Goal: Task Accomplishment & Management: Complete application form

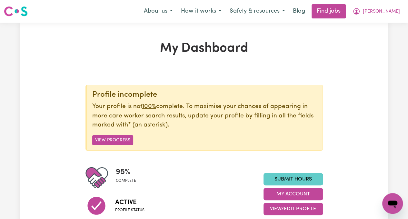
click at [289, 180] on link "Submit Hours" at bounding box center [293, 179] width 59 height 12
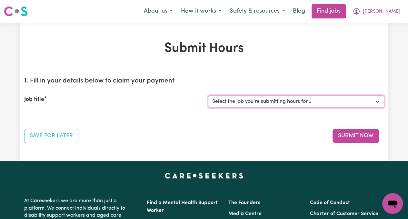
click at [310, 101] on select "Select the job you're submitting hours for... [[PERSON_NAME]] Greek speaking Ca…" at bounding box center [296, 101] width 176 height 12
select select "13794"
click at [208, 95] on select "Select the job you're submitting hours for... [[PERSON_NAME]] Greek speaking Ca…" at bounding box center [296, 101] width 176 height 12
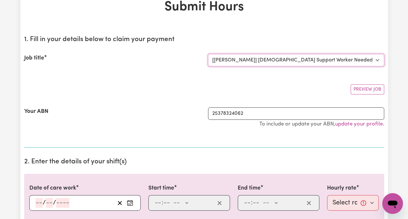
scroll to position [97, 0]
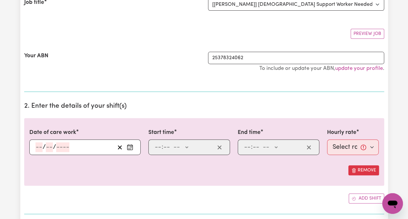
click at [130, 146] on icon "Enter the date of care work" at bounding box center [130, 146] width 5 height 0
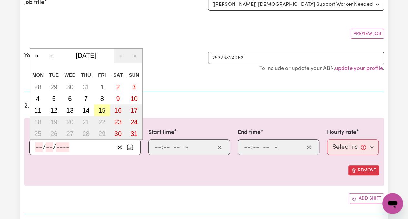
click at [100, 109] on abbr "15" at bounding box center [101, 110] width 7 height 7
type input "[DATE]"
type input "15"
type input "8"
type input "2025"
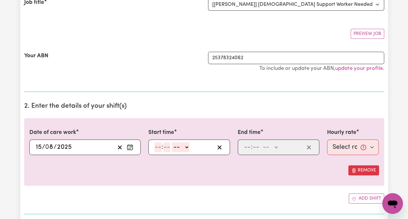
click at [155, 146] on input "number" at bounding box center [158, 147] width 7 height 10
type input "10"
type input "0"
select select "am"
type input "10:00"
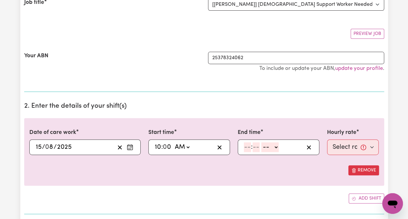
click at [244, 147] on input "number" at bounding box center [247, 147] width 7 height 10
type input "12"
type input "0"
click at [270, 147] on select "-- AM PM" at bounding box center [270, 147] width 17 height 10
select select "pm"
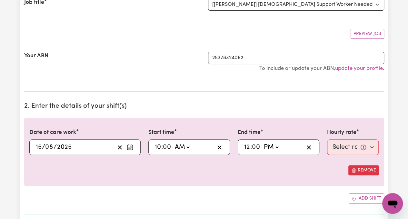
click at [262, 142] on select "-- AM PM" at bounding box center [270, 147] width 17 height 10
type input "12:00"
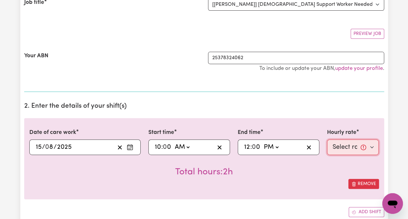
click at [353, 141] on select "Select rate... $65.21 (Weekday) $144.88 (Public Holiday) $71.85 (Evening Care)" at bounding box center [353, 146] width 52 height 15
select select "65.21-Weekday"
click at [327, 139] on select "Select rate... $65.21 (Weekday) $144.88 (Public Holiday) $71.85 (Evening Care)" at bounding box center [353, 146] width 52 height 15
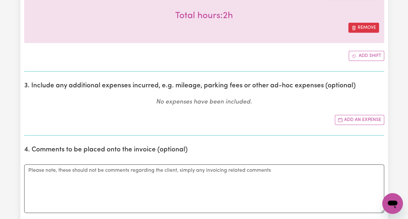
scroll to position [291, 0]
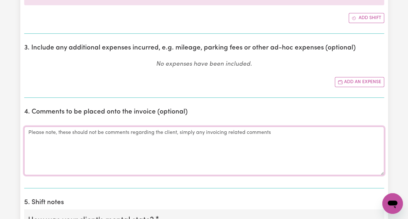
click at [250, 147] on textarea "Comments" at bounding box center [204, 150] width 360 height 48
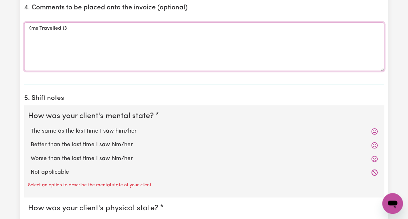
scroll to position [420, 0]
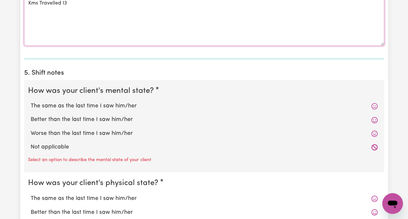
type textarea "Kms Travelled 13"
click at [104, 103] on label "The same as the last time I saw him/her" at bounding box center [204, 106] width 347 height 8
click at [31, 102] on input "The same as the last time I saw him/her" at bounding box center [30, 101] width 0 height 0
radio input "true"
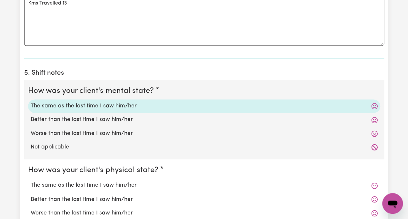
click at [110, 183] on label "The same as the last time I saw him/her" at bounding box center [204, 185] width 347 height 8
click at [31, 181] on input "The same as the last time I saw him/her" at bounding box center [30, 180] width 0 height 0
radio input "true"
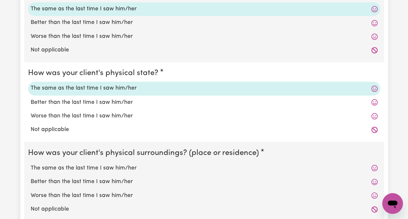
click at [114, 167] on label "The same as the last time I saw him/her" at bounding box center [204, 167] width 347 height 8
click at [31, 163] on input "The same as the last time I saw him/her" at bounding box center [30, 163] width 0 height 0
radio input "true"
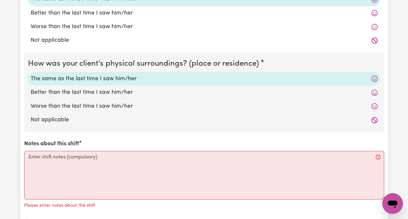
scroll to position [646, 0]
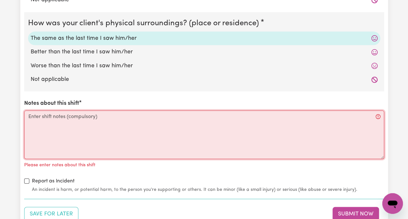
click at [170, 126] on textarea "Notes about this shift" at bounding box center [204, 134] width 360 height 48
paste textarea "Picked up [PERSON_NAME] from her home in [GEOGRAPHIC_DATA]. Travelled to [GEOGR…"
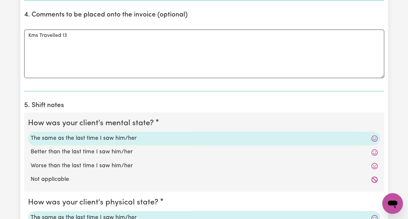
scroll to position [226, 0]
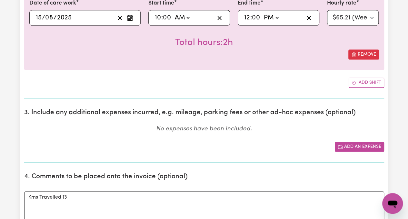
type textarea "Picked up [PERSON_NAME] from her home in [GEOGRAPHIC_DATA]. Travelled to [GEOGR…"
click at [356, 144] on button "Add an expense" at bounding box center [359, 146] width 49 height 10
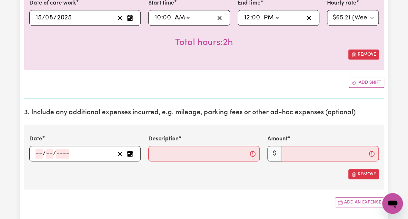
click at [133, 152] on rect "Enter the date of expense" at bounding box center [130, 153] width 5 height 5
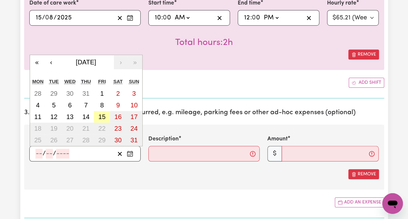
click at [103, 113] on abbr "15" at bounding box center [101, 116] width 7 height 7
type input "[DATE]"
type input "15"
type input "8"
type input "2025"
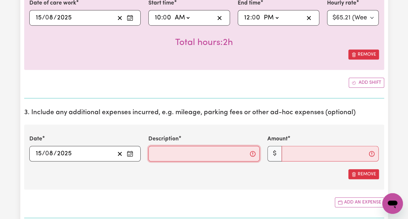
click at [236, 155] on input "Description" at bounding box center [204, 153] width 111 height 15
type input "Travel"
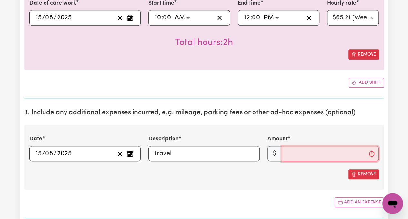
click at [328, 149] on input "Amount" at bounding box center [330, 153] width 97 height 15
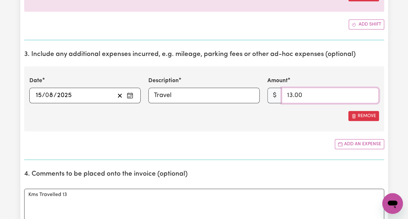
scroll to position [291, 0]
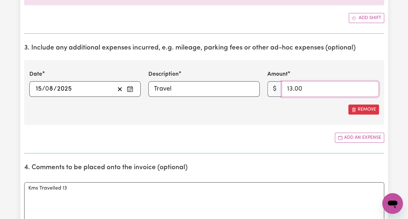
type input "13.00"
click at [282, 125] on section "3. Include any additional expenses incurred, e.g. mileage, parking fees or othe…" at bounding box center [204, 96] width 360 height 114
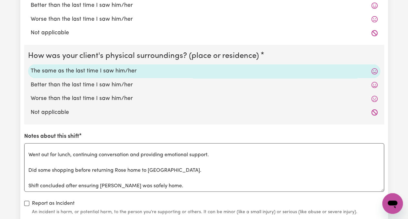
scroll to position [775, 0]
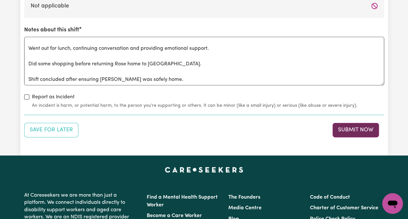
click at [354, 130] on button "Submit Now" at bounding box center [356, 130] width 46 height 14
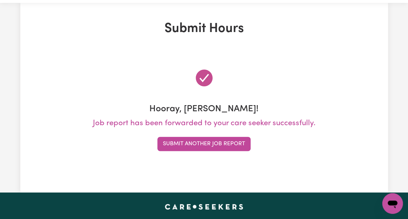
scroll to position [0, 0]
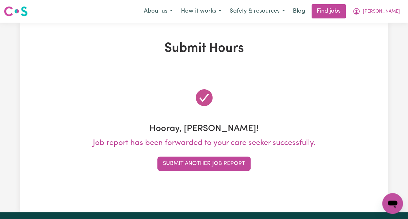
click at [329, 130] on h3 "Hooray, [PERSON_NAME]!" at bounding box center [204, 128] width 360 height 11
